Goal: Task Accomplishment & Management: Manage account settings

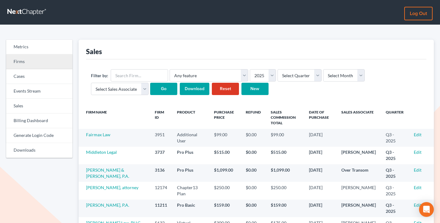
click at [30, 65] on link "Firms" at bounding box center [39, 62] width 66 height 15
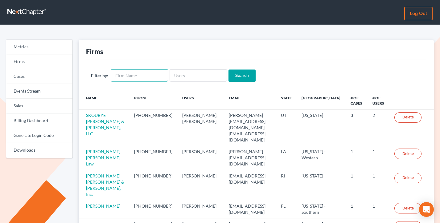
click at [149, 78] on input "text" at bounding box center [139, 75] width 57 height 12
paste input "[PERSON_NAME], [PERSON_NAME] & [PERSON_NAME], PLLC"
type input "[PERSON_NAME], [PERSON_NAME] & [PERSON_NAME], PLLC"
click at [228, 70] on input "Search" at bounding box center [241, 76] width 27 height 12
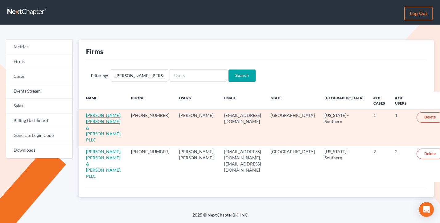
click at [102, 120] on link "[PERSON_NAME], [PERSON_NAME] & [PERSON_NAME], PLLC" at bounding box center [103, 128] width 35 height 30
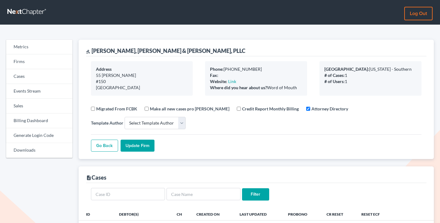
select select
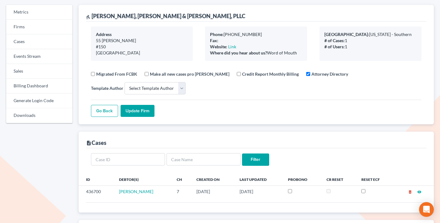
scroll to position [34, 0]
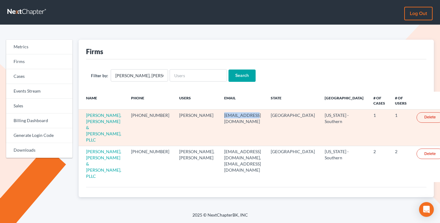
drag, startPoint x: 249, startPoint y: 115, endPoint x: 222, endPoint y: 116, distance: 26.5
click at [221, 116] on td "[EMAIL_ADDRESS][DOMAIN_NAME]" at bounding box center [242, 128] width 47 height 36
copy td "[EMAIL_ADDRESS][DOMAIN_NAME]"
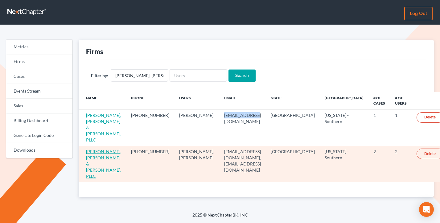
click at [99, 149] on link "Kearney, McWilliams & Davis, PLLC" at bounding box center [103, 164] width 35 height 30
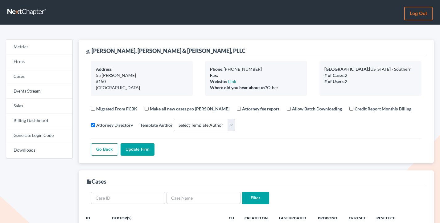
select select
click at [20, 66] on link "Firms" at bounding box center [39, 62] width 66 height 15
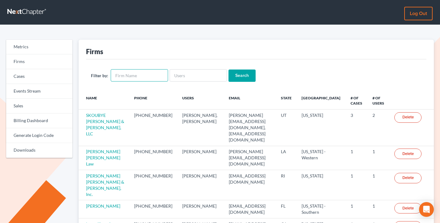
click input "text"
paste input "terrence@tfanlaw.com"
type input "terrence@tfanlaw.com"
click input "terrence@tfanlaw.com"
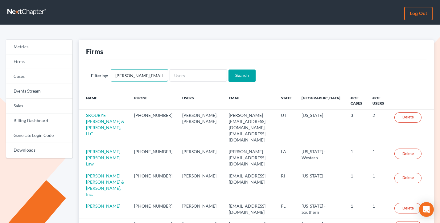
click input "terrence@tfanlaw.com"
paste input "terrence@tfanlaw.com"
type input "terrence@tfanlaw.com"
click input "Search"
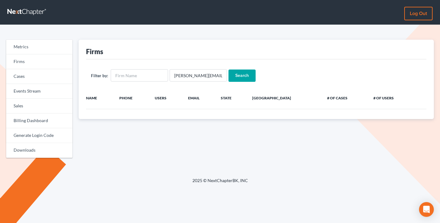
click at [199, 82] on div "Filter by: [PERSON_NAME][EMAIL_ADDRESS][DOMAIN_NAME] Search" at bounding box center [256, 75] width 340 height 32
click at [195, 78] on input "[PERSON_NAME][EMAIL_ADDRESS][DOMAIN_NAME]" at bounding box center [197, 75] width 57 height 12
click at [195, 78] on input "terrence@tfanlaw.com" at bounding box center [197, 75] width 57 height 12
paste input "munospartidae@gmail"
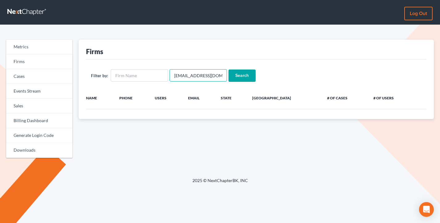
scroll to position [0, 5]
type input "[EMAIL_ADDRESS][DOMAIN_NAME]"
click at [228, 70] on input "Search" at bounding box center [241, 76] width 27 height 12
click at [194, 73] on input "[EMAIL_ADDRESS][DOMAIN_NAME]" at bounding box center [197, 75] width 57 height 12
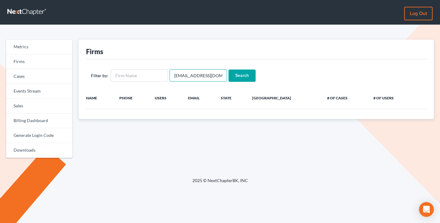
click at [194, 73] on input "[EMAIL_ADDRESS][DOMAIN_NAME]" at bounding box center [197, 75] width 57 height 12
paste input "legalaliriv"
type input "[EMAIL_ADDRESS][DOMAIN_NAME]"
click at [228, 70] on input "Search" at bounding box center [241, 76] width 27 height 12
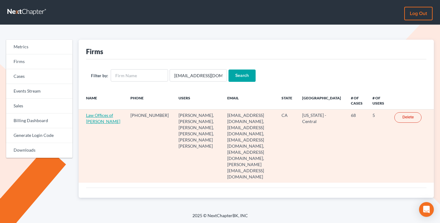
click at [103, 123] on link "Law Offices of [PERSON_NAME]" at bounding box center [103, 118] width 34 height 11
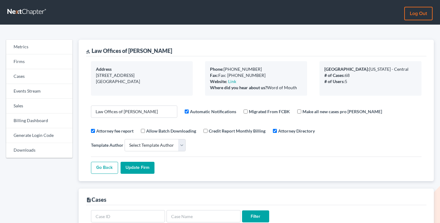
select select
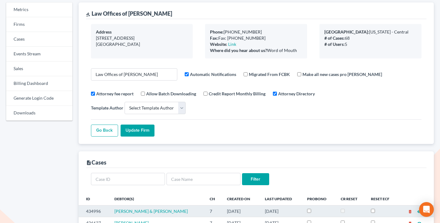
scroll to position [14, 0]
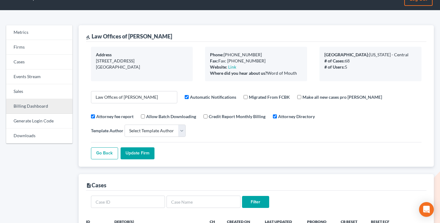
click at [29, 111] on link "Billing Dashboard" at bounding box center [39, 106] width 66 height 15
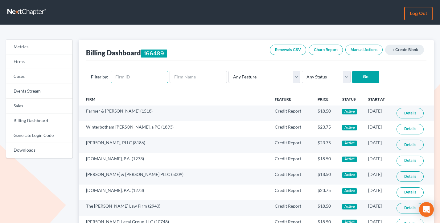
click at [145, 77] on input "text" at bounding box center [139, 77] width 57 height 12
paste input "11742"
type input "11742"
click at [352, 71] on input "Go" at bounding box center [365, 77] width 27 height 12
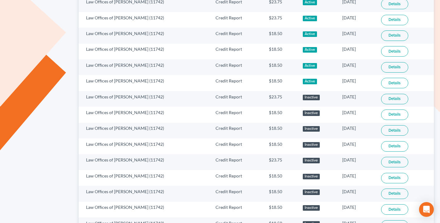
scroll to position [405, 0]
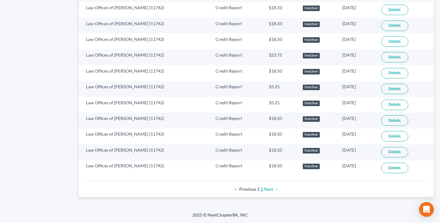
click at [261, 189] on link "2" at bounding box center [261, 189] width 2 height 5
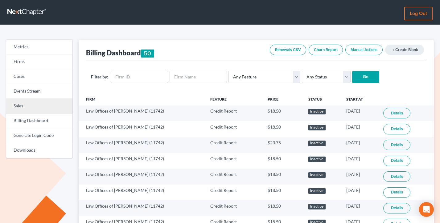
click at [21, 112] on link "Sales" at bounding box center [39, 106] width 66 height 15
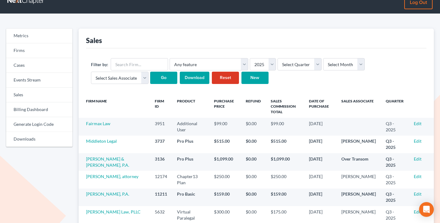
scroll to position [13, 0]
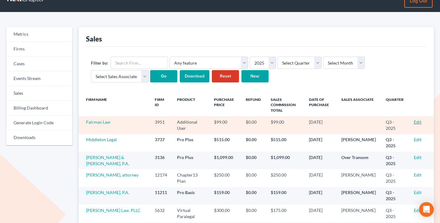
click at [415, 121] on link "Edit" at bounding box center [417, 122] width 8 height 5
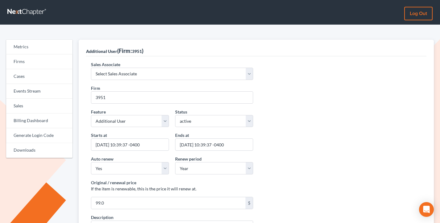
click at [126, 67] on div "Sales Associate Select Sales Associate Alex Seymour Over Transom Tim Shadoan" at bounding box center [172, 70] width 168 height 19
click at [126, 74] on select "Select Sales Associate Alex Seymour Over Transom Tim Shadoan" at bounding box center [172, 74] width 162 height 12
select select "10275"
click at [91, 68] on select "Select Sales Associate Alex Seymour Over Transom Tim Shadoan" at bounding box center [172, 74] width 162 height 12
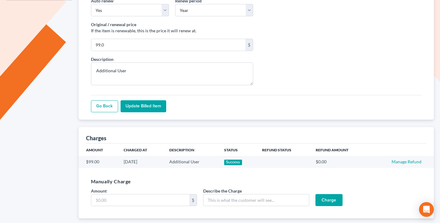
click at [144, 109] on input "Update Billed item" at bounding box center [143, 106] width 46 height 12
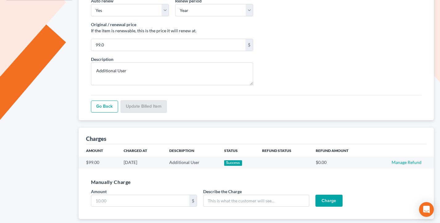
scroll to position [158, 0]
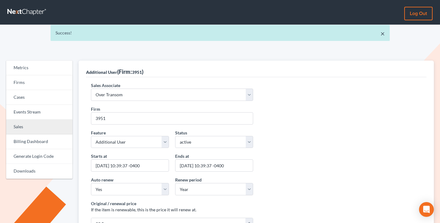
click at [35, 127] on link "Sales" at bounding box center [39, 127] width 66 height 15
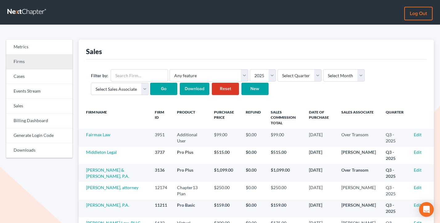
click at [38, 63] on link "Firms" at bounding box center [39, 62] width 66 height 15
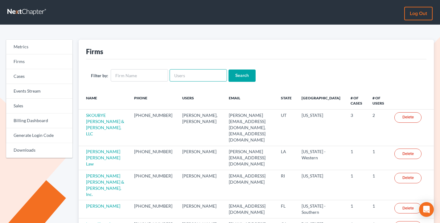
click at [192, 71] on input "text" at bounding box center [197, 75] width 57 height 12
paste input "The Law Office of Andrew J. Mertzenich"
type input "The Law Office of Andrew J. Mertzenich"
click at [190, 71] on input "The Law Office of Andrew J. Mertzenich" at bounding box center [197, 75] width 57 height 12
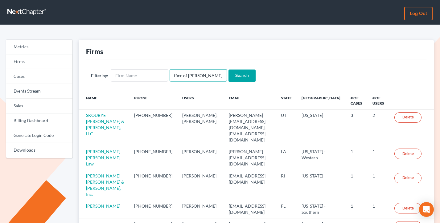
click at [190, 71] on input "The Law Office of Andrew J. Mertzenich" at bounding box center [197, 75] width 57 height 12
click at [148, 83] on div "Filter by: Search" at bounding box center [256, 75] width 340 height 32
click at [144, 79] on input "text" at bounding box center [139, 75] width 57 height 12
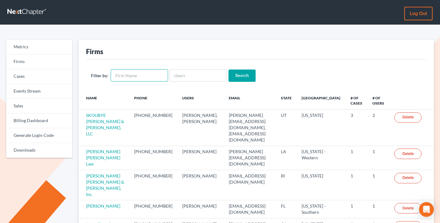
paste input "The Law Office of Andrew J. Mertzenich"
type input "The Law Office of Andrew J. Mertzenich"
click at [240, 75] on input "Search" at bounding box center [241, 76] width 27 height 12
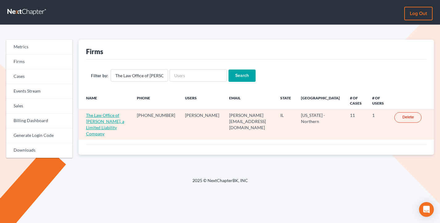
click at [124, 123] on link "The Law Office of [PERSON_NAME], a Limited Liability Company" at bounding box center [105, 125] width 38 height 24
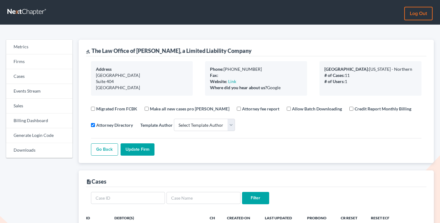
select select
click at [36, 124] on link "Billing Dashboard" at bounding box center [39, 121] width 66 height 15
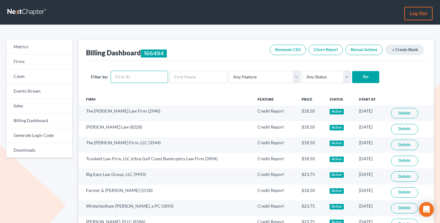
click at [135, 76] on input "text" at bounding box center [139, 77] width 57 height 12
paste input "10456"
type input "10456"
click at [352, 71] on input "Go" at bounding box center [365, 77] width 27 height 12
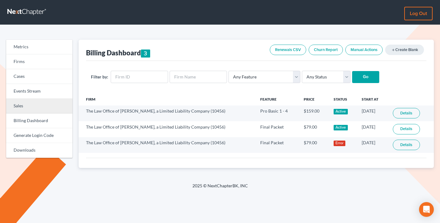
click at [25, 105] on link "Sales" at bounding box center [39, 106] width 66 height 15
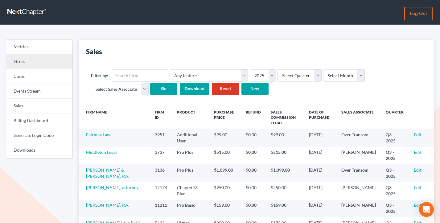
click at [37, 63] on link "Firms" at bounding box center [39, 62] width 66 height 15
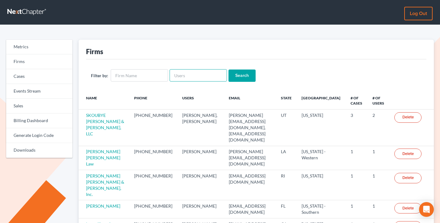
click at [193, 75] on input "text" at bounding box center [197, 75] width 57 height 12
paste input "lpolvino@rlkglaw.com"
type input "lpolvino@rlkglaw.com"
click at [228, 70] on input "Search" at bounding box center [241, 76] width 27 height 12
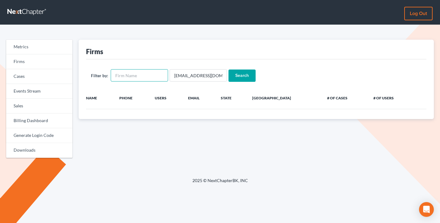
click at [139, 74] on input "text" at bounding box center [139, 75] width 57 height 12
paste input "Rountree Leitman Klein & Geer, LLC"
type input "Rountree Leitman Klein & Geer, LLC"
click at [184, 75] on input "lpolvino@rlkglaw.com" at bounding box center [197, 75] width 57 height 12
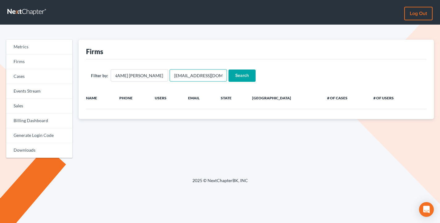
scroll to position [0, 0]
click at [184, 75] on input "lpolvino@rlkglaw.com" at bounding box center [197, 75] width 57 height 12
click at [228, 70] on input "Search" at bounding box center [241, 76] width 27 height 12
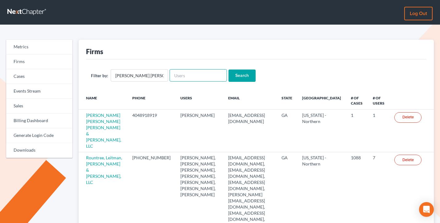
click at [198, 75] on input "text" at bounding box center [197, 75] width 57 height 12
paste input "[EMAIL_ADDRESS][DOMAIN_NAME]"
type input "[EMAIL_ADDRESS][DOMAIN_NAME]"
click at [151, 77] on input "Rountree Leitman Klein & Geer, LLC" at bounding box center [139, 75] width 57 height 12
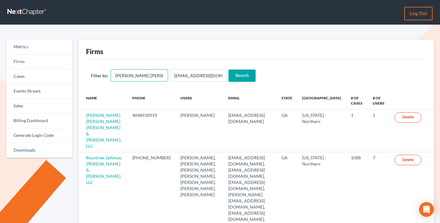
click at [151, 77] on input "Rountree Leitman Klein & Geer, LLC" at bounding box center [139, 75] width 57 height 12
click at [228, 70] on input "Search" at bounding box center [241, 76] width 27 height 12
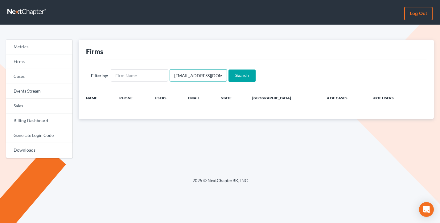
click at [215, 76] on input "[EMAIL_ADDRESS][DOMAIN_NAME]" at bounding box center [197, 75] width 57 height 12
click at [192, 74] on input "[EMAIL_ADDRESS][DOMAIN_NAME]" at bounding box center [197, 75] width 57 height 12
click at [132, 75] on input "text" at bounding box center [139, 75] width 57 height 12
paste input "[EMAIL_ADDRESS][DOMAIN_NAME]"
type input "[EMAIL_ADDRESS][DOMAIN_NAME]"
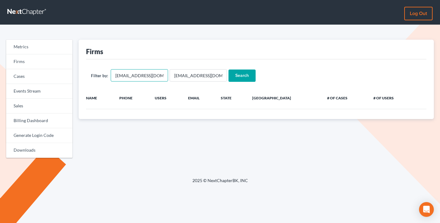
click at [148, 78] on input "[EMAIL_ADDRESS][DOMAIN_NAME]" at bounding box center [139, 75] width 57 height 12
click at [185, 76] on input "[EMAIL_ADDRESS][DOMAIN_NAME]" at bounding box center [197, 75] width 57 height 12
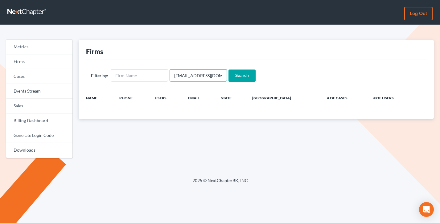
click at [185, 76] on input "[EMAIL_ADDRESS][DOMAIN_NAME]" at bounding box center [197, 75] width 57 height 12
click at [135, 81] on input "text" at bounding box center [139, 75] width 57 height 12
paste input "[DOMAIN_NAME], P.A."
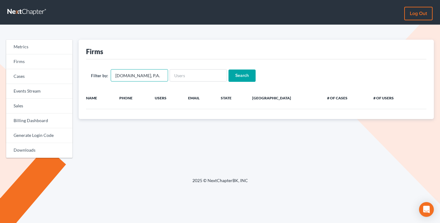
type input "[DOMAIN_NAME], P.A."
click at [228, 70] on input "Search" at bounding box center [241, 76] width 27 height 12
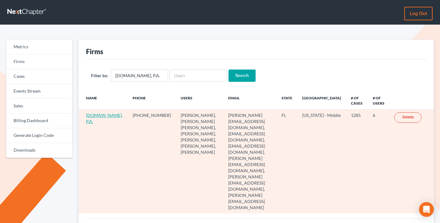
click at [91, 123] on link "[DOMAIN_NAME], P.A." at bounding box center [104, 118] width 37 height 11
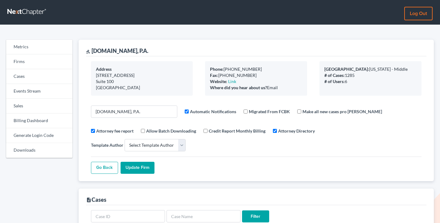
select select
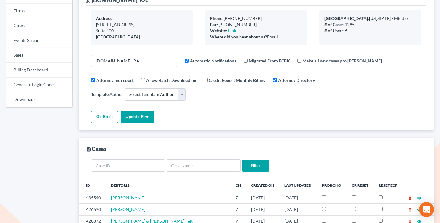
scroll to position [26, 0]
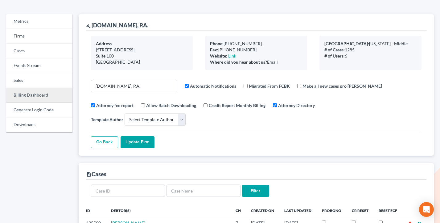
click at [38, 95] on link "Billing Dashboard" at bounding box center [39, 95] width 66 height 15
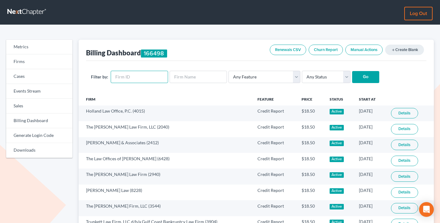
click at [132, 73] on input "text" at bounding box center [139, 77] width 57 height 12
paste input "1273"
type input "1273"
click at [352, 71] on input "Go" at bounding box center [365, 77] width 27 height 12
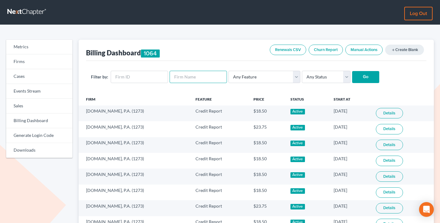
click at [181, 78] on input "text" at bounding box center [197, 77] width 57 height 12
paste input "The Bonderud Law Firm, P.A."
type input "The Bonderud Law Firm, P.A."
click at [352, 71] on input "Go" at bounding box center [365, 77] width 27 height 12
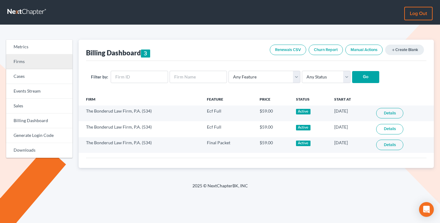
click at [42, 62] on link "Firms" at bounding box center [39, 62] width 66 height 15
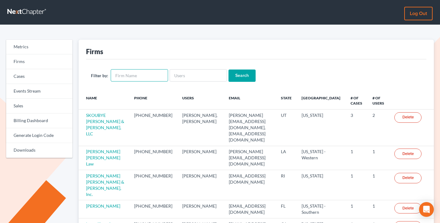
click at [143, 74] on input "text" at bounding box center [139, 75] width 57 height 12
paste input "The Bonderud Law Firm, P.A."
type input "The Bonderud Law Firm, P.A."
click at [228, 70] on input "Search" at bounding box center [241, 76] width 27 height 12
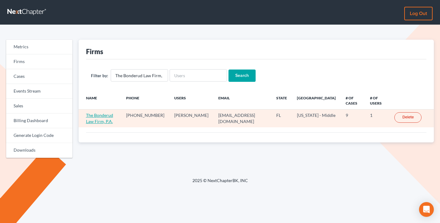
click at [106, 115] on link "The Bonderud Law Firm, P.A." at bounding box center [99, 118] width 27 height 11
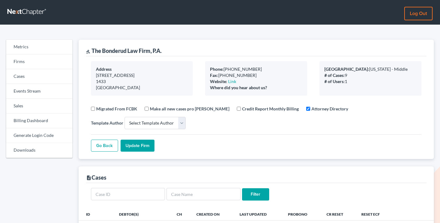
select select
click at [27, 59] on link "Firms" at bounding box center [39, 62] width 66 height 15
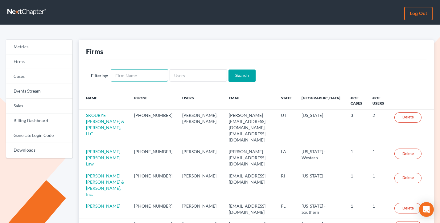
click at [144, 76] on input "text" at bounding box center [139, 75] width 57 height 12
type input "[PERSON_NAME]"
click at [228, 70] on input "Search" at bounding box center [241, 76] width 27 height 12
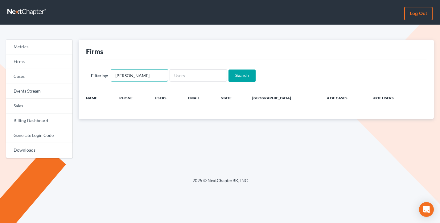
click at [144, 76] on input "Polvino" at bounding box center [139, 75] width 57 height 12
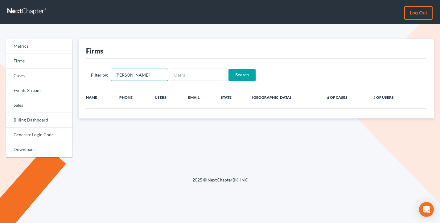
click at [144, 76] on input "Polvino" at bounding box center [139, 75] width 57 height 12
type input "alena"
click at [228, 69] on input "Search" at bounding box center [241, 75] width 27 height 12
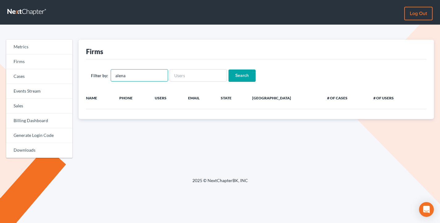
click at [139, 74] on input "alena" at bounding box center [139, 75] width 57 height 12
type input "[PERSON_NAME] [PERSON_NAME] [PERSON_NAME] & [PERSON_NAME], LLC"
click at [228, 70] on input "Search" at bounding box center [241, 76] width 27 height 12
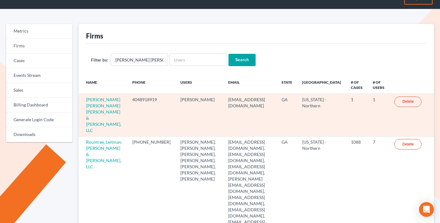
scroll to position [19, 0]
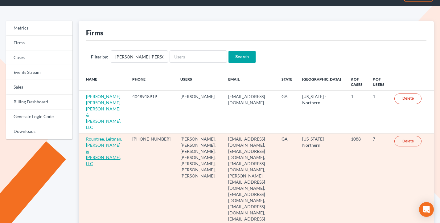
click at [92, 137] on link "Rountree, Leitman, [PERSON_NAME] & [PERSON_NAME], LLC" at bounding box center [104, 151] width 36 height 30
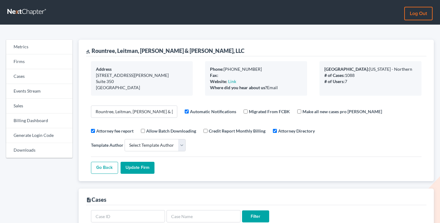
select select
